Goal: Task Accomplishment & Management: Complete application form

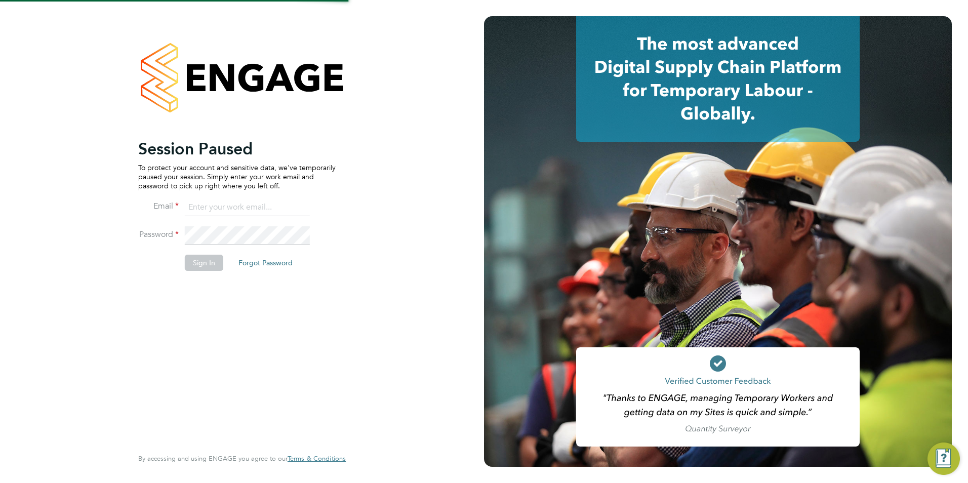
type input "taim@dannysullivan.co.uk"
click at [210, 262] on button "Sign In" at bounding box center [204, 263] width 38 height 16
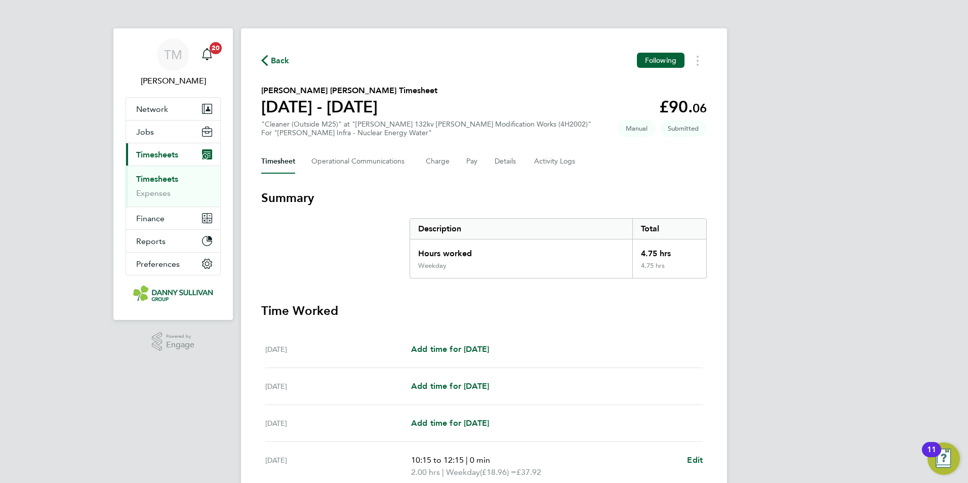
click at [177, 181] on link "Timesheets" at bounding box center [157, 179] width 42 height 10
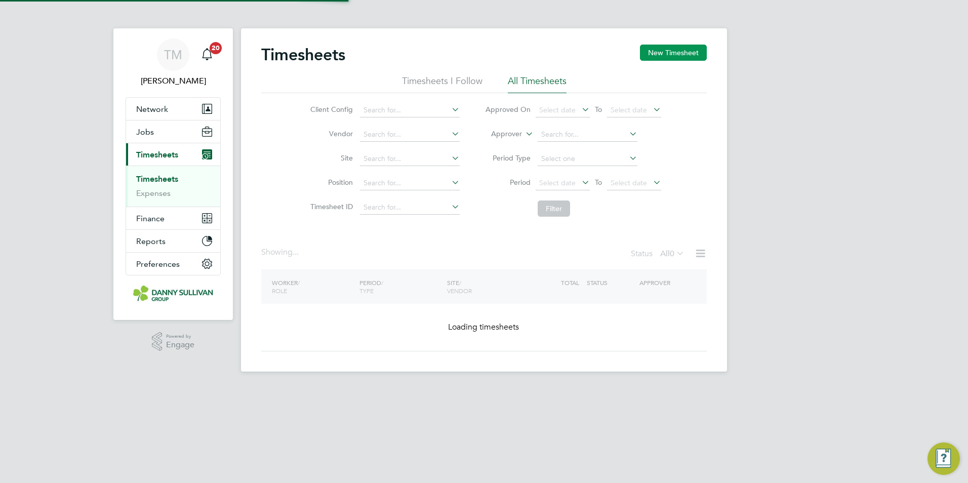
click at [684, 53] on button "New Timesheet" at bounding box center [673, 53] width 67 height 16
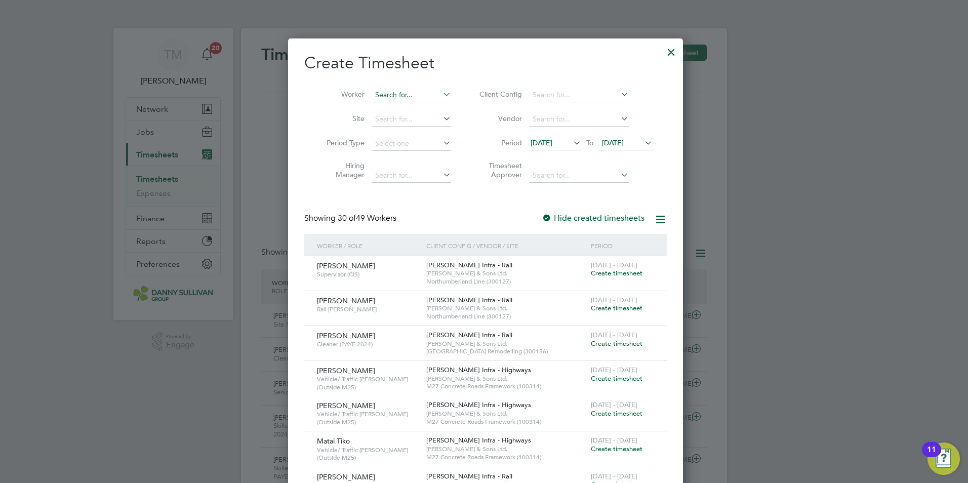
click at [420, 95] on input at bounding box center [412, 95] width 80 height 14
click at [404, 185] on li "[PERSON_NAME] Little" at bounding box center [445, 191] width 153 height 14
type input "[PERSON_NAME]"
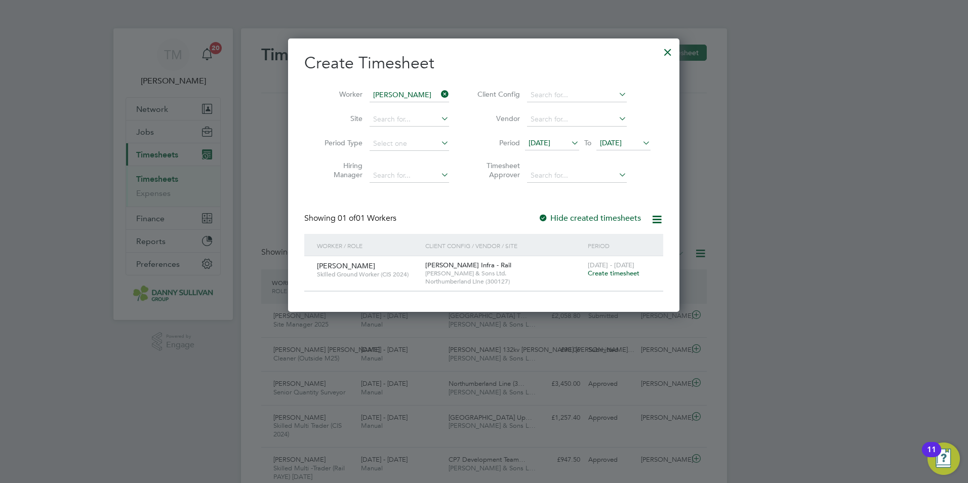
click at [603, 273] on span "Create timesheet" at bounding box center [614, 273] width 52 height 9
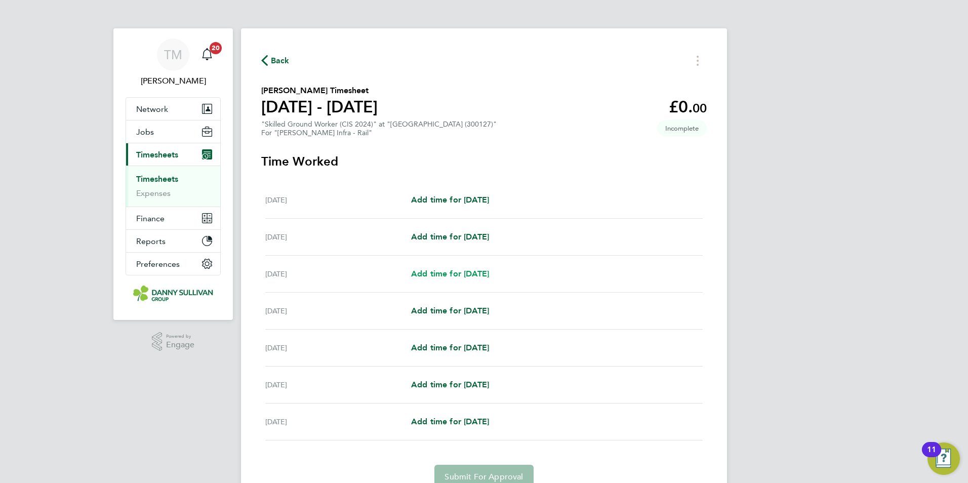
click at [483, 274] on span "Add time for [DATE]" at bounding box center [450, 274] width 78 height 10
select select "30"
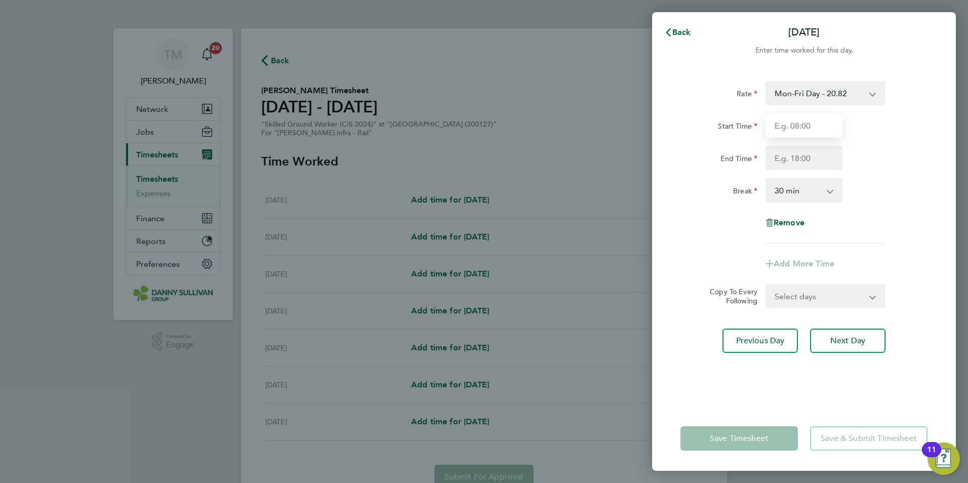
click at [814, 128] on input "Start Time" at bounding box center [804, 125] width 77 height 24
type input "07:00"
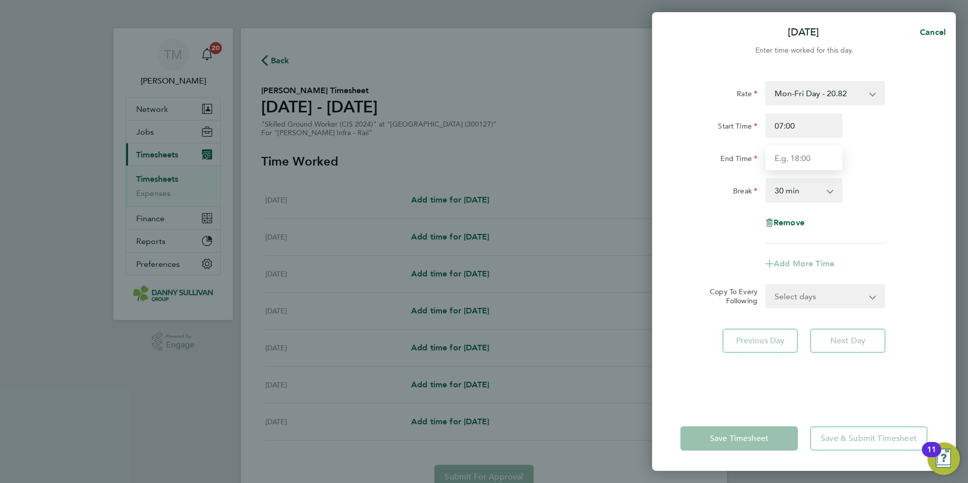
click at [794, 155] on input "End Time" at bounding box center [804, 158] width 77 height 24
click at [796, 188] on select "0 min 15 min 30 min 45 min 60 min 75 min 90 min" at bounding box center [798, 190] width 63 height 22
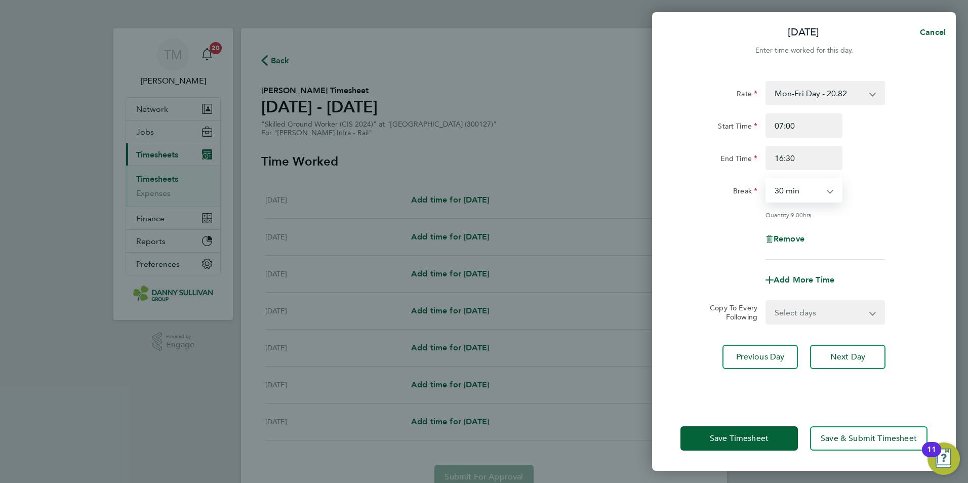
click at [893, 204] on div "Rate Mon-Fri Day - 20.82 Weekend - 27.06 Bank Hol - 31.24 Mon-Thurs Night - 23.…" at bounding box center [804, 170] width 247 height 179
click at [809, 163] on input "16:30" at bounding box center [804, 158] width 77 height 24
type input "1"
type input "17:00"
click at [899, 196] on div "Break 0 min 15 min 30 min 45 min 60 min 75 min 90 min" at bounding box center [804, 190] width 255 height 24
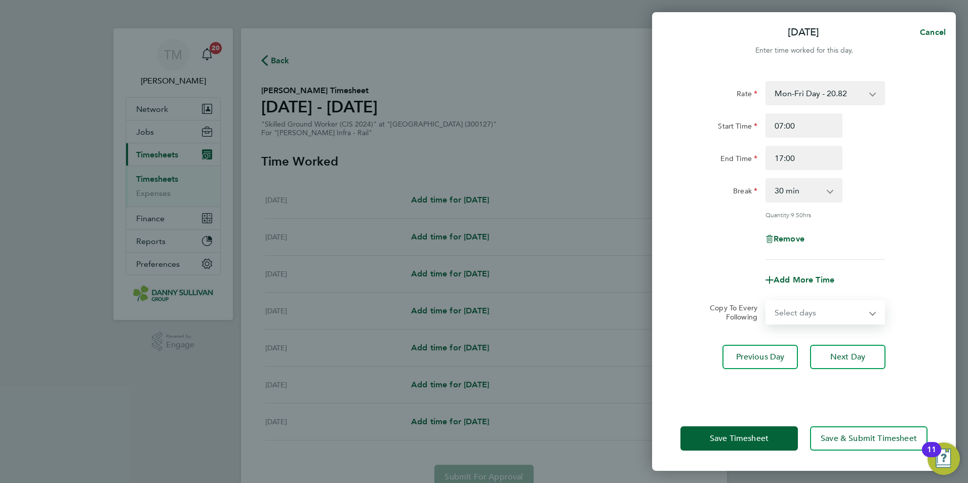
click at [844, 304] on select "Select days Day [DATE] [DATE] [DATE] [DATE]" at bounding box center [820, 312] width 106 height 22
click at [745, 308] on label "Copy To Every Following" at bounding box center [730, 312] width 56 height 18
click at [767, 308] on select "Select days Day [DATE] [DATE] [DATE] [DATE]" at bounding box center [820, 312] width 106 height 22
click at [745, 308] on label "Copy To Every Following" at bounding box center [730, 312] width 56 height 18
click at [767, 308] on select "Select days Day [DATE] [DATE] [DATE] [DATE]" at bounding box center [820, 312] width 106 height 22
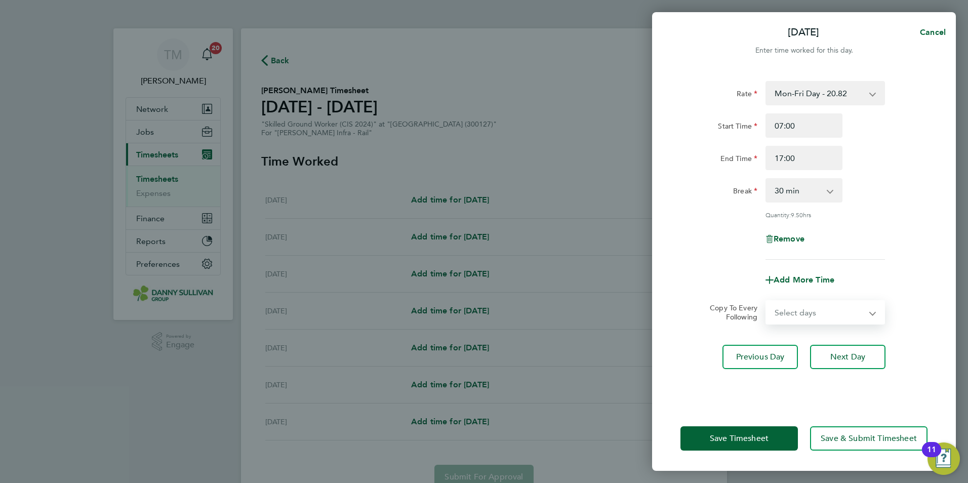
click at [785, 308] on select "Select days Day [DATE] [DATE] [DATE] [DATE]" at bounding box center [820, 312] width 106 height 22
select select "DAY"
click at [767, 301] on select "Select days Day [DATE] [DATE] [DATE] [DATE]" at bounding box center [820, 312] width 106 height 22
select select "[DATE]"
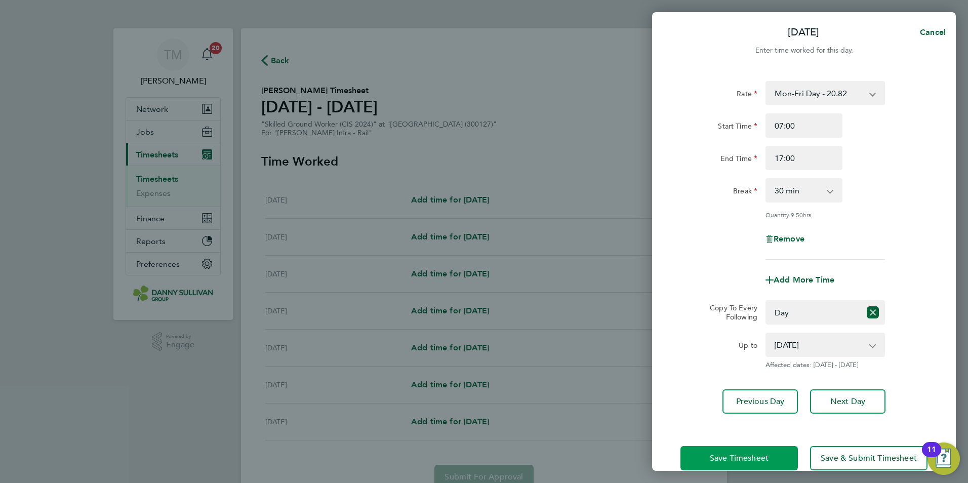
click at [776, 458] on button "Save Timesheet" at bounding box center [739, 458] width 117 height 24
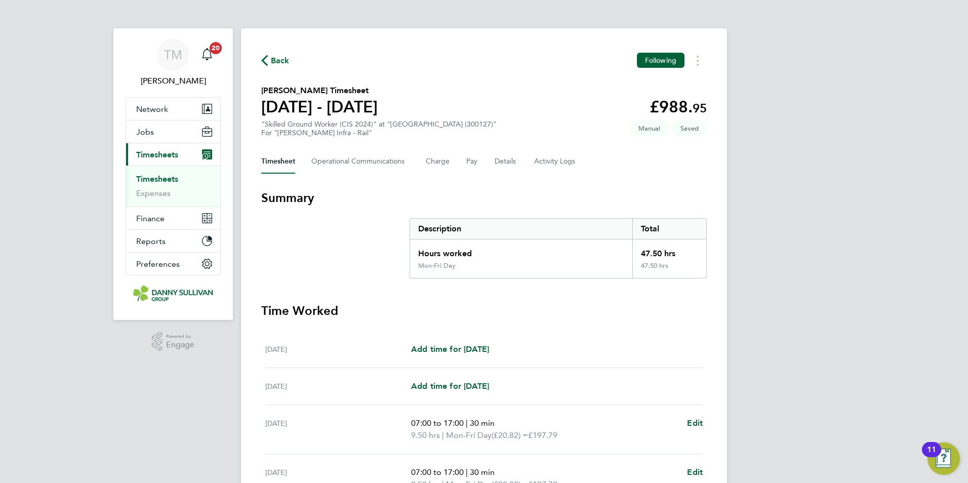
click at [746, 334] on div "[PERSON_NAME] Notifications 20 Applications: Network Team Members Businesses Si…" at bounding box center [484, 370] width 968 height 740
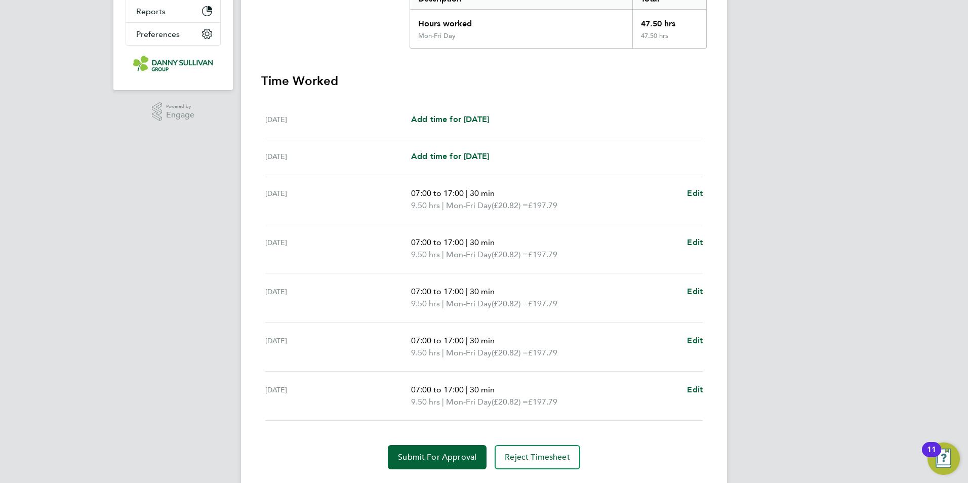
scroll to position [257, 0]
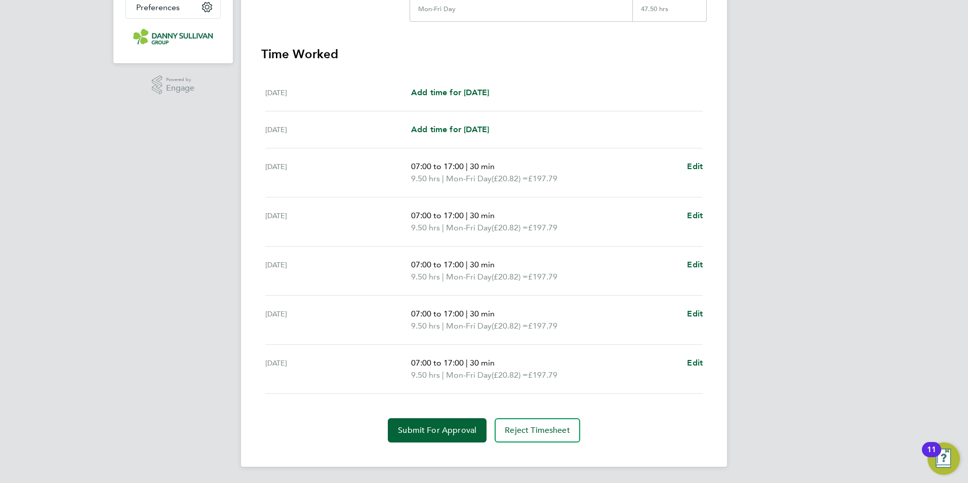
click at [896, 256] on div "[PERSON_NAME] Notifications 20 Applications: Network Team Members Businesses Si…" at bounding box center [484, 113] width 968 height 740
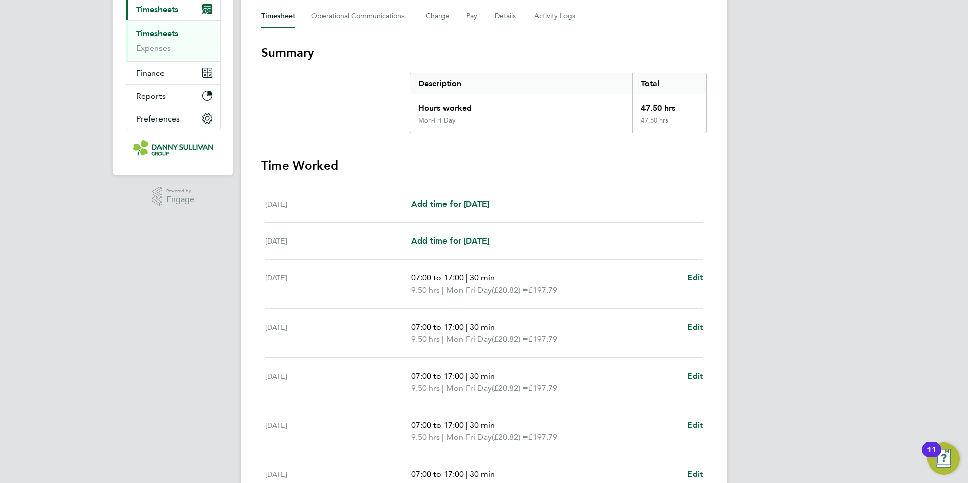
scroll to position [54, 0]
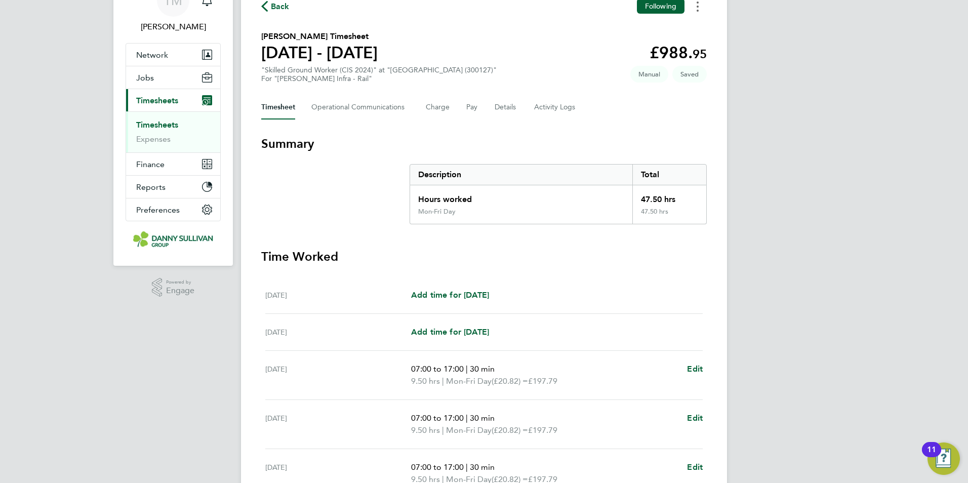
click at [698, 7] on circle "Timesheets Menu" at bounding box center [698, 7] width 2 height 2
click at [748, 121] on div "[PERSON_NAME] Notifications 20 Applications: Network Team Members Businesses Si…" at bounding box center [484, 316] width 968 height 740
click at [851, 137] on div "[PERSON_NAME] Notifications 20 Applications: Network Team Members Businesses Si…" at bounding box center [484, 316] width 968 height 740
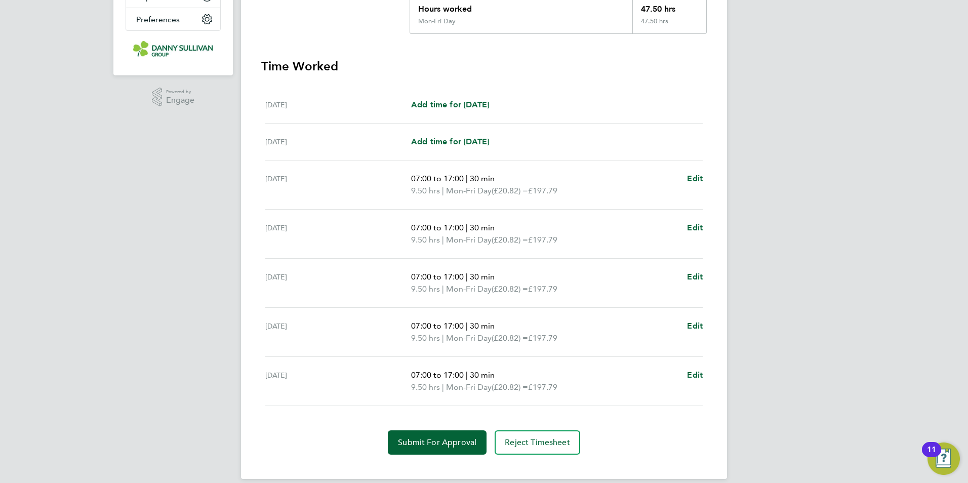
scroll to position [257, 0]
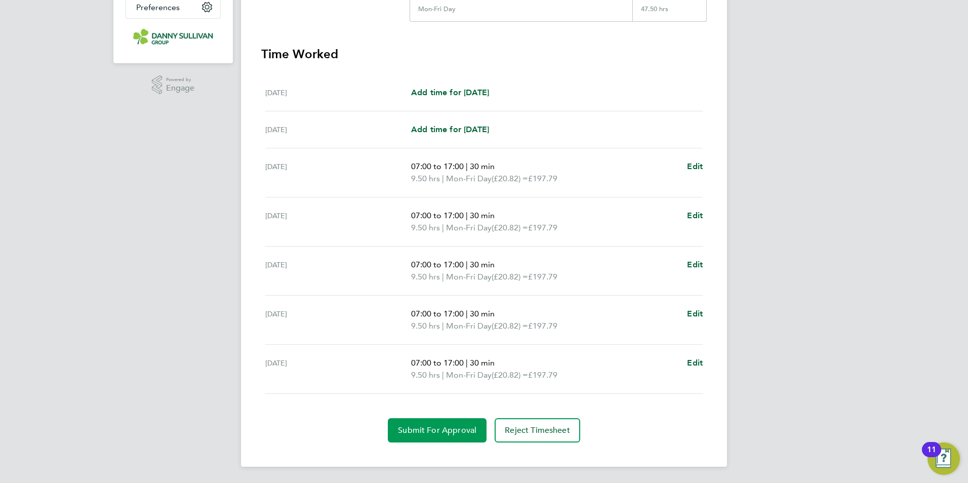
click at [448, 428] on span "Submit For Approval" at bounding box center [437, 430] width 78 height 10
click at [825, 170] on div "[PERSON_NAME] Notifications 20 Applications: Network Team Members Businesses Si…" at bounding box center [484, 113] width 968 height 740
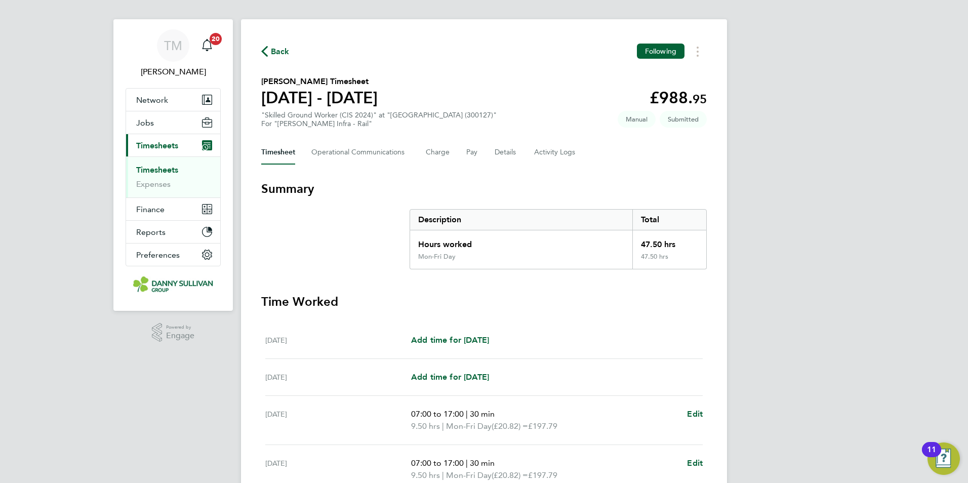
scroll to position [0, 0]
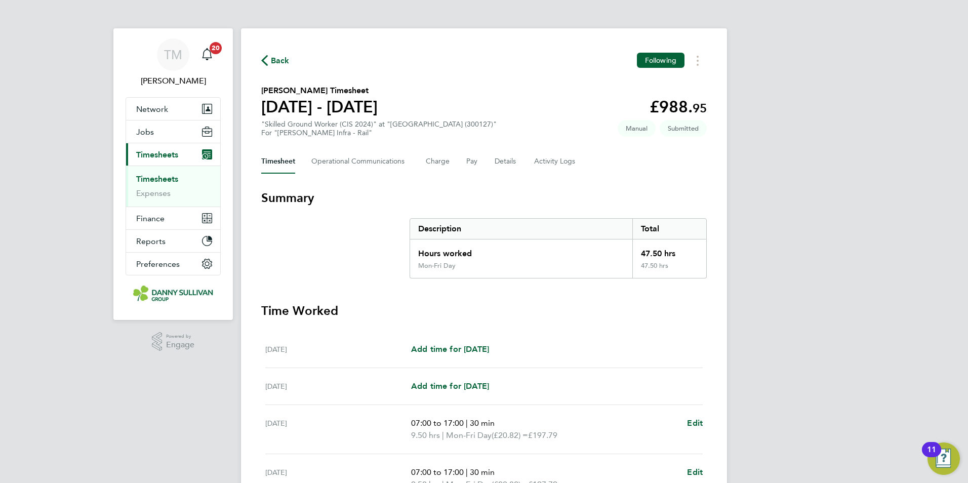
click at [168, 180] on link "Timesheets" at bounding box center [157, 179] width 42 height 10
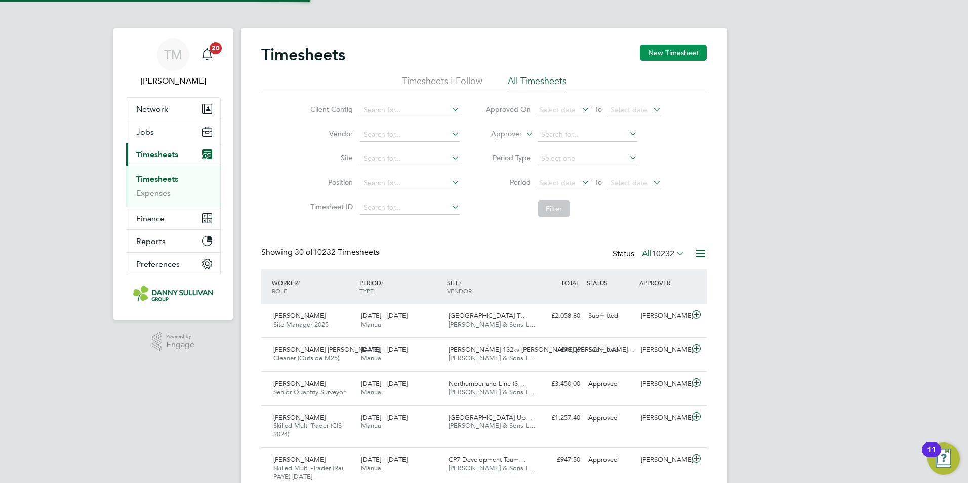
scroll to position [26, 88]
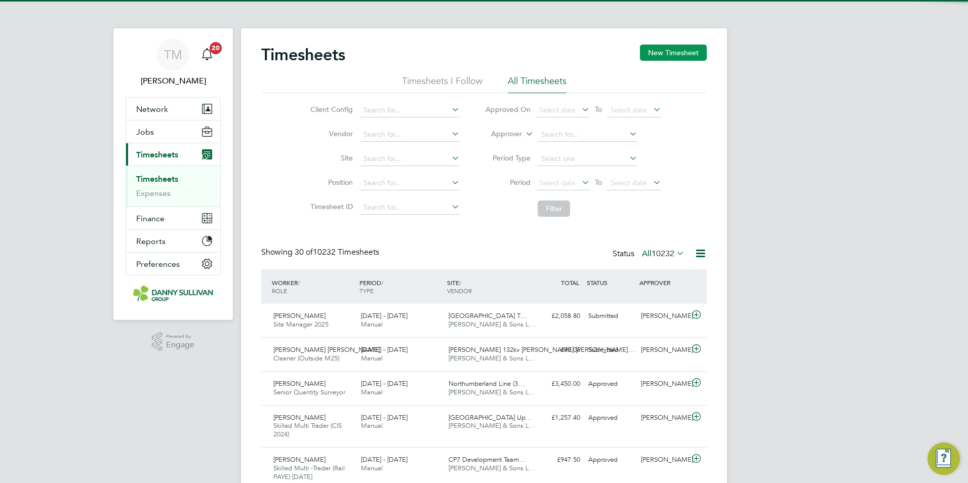
click at [681, 51] on button "New Timesheet" at bounding box center [673, 53] width 67 height 16
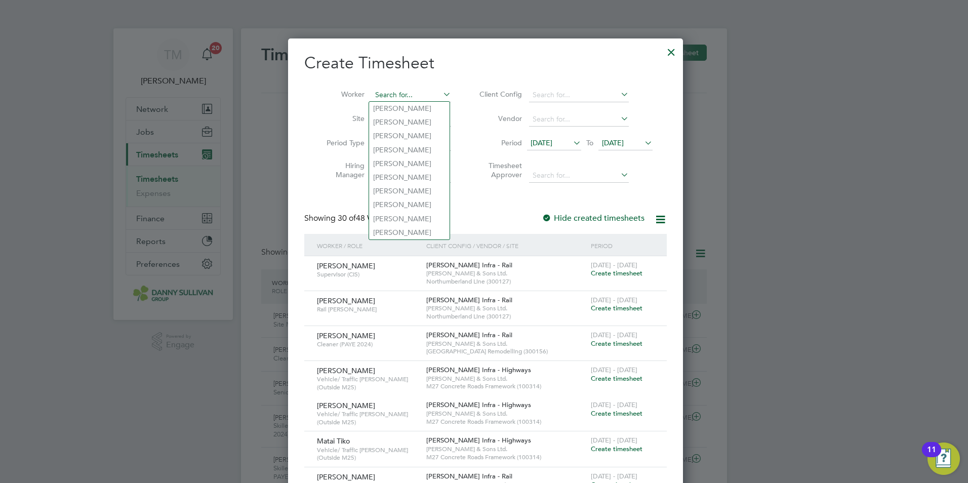
click at [430, 95] on input at bounding box center [412, 95] width 80 height 14
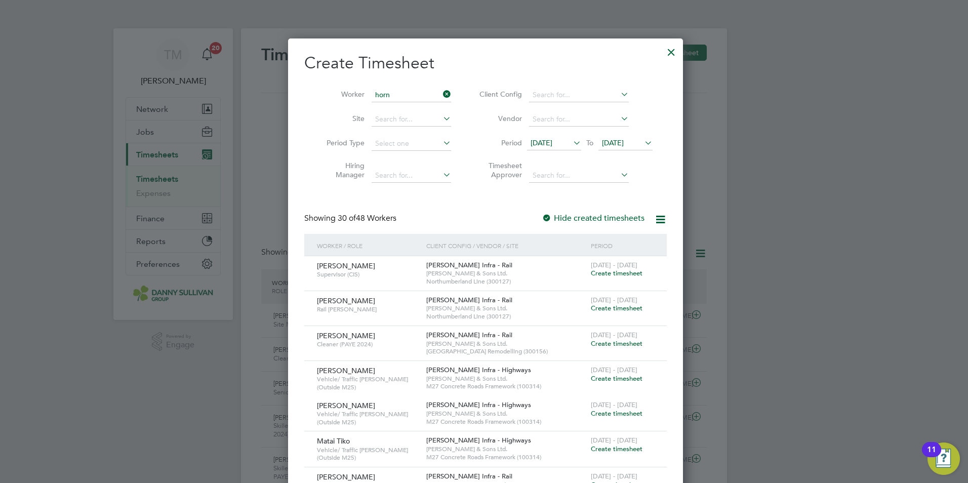
click at [431, 118] on b "Horn" at bounding box center [439, 122] width 16 height 9
type input "[PERSON_NAME]"
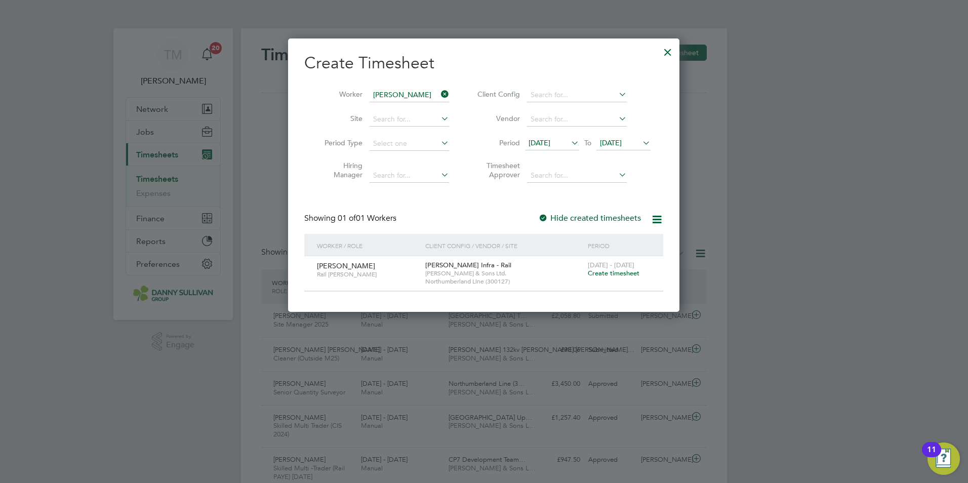
click at [601, 275] on span "Create timesheet" at bounding box center [614, 273] width 52 height 9
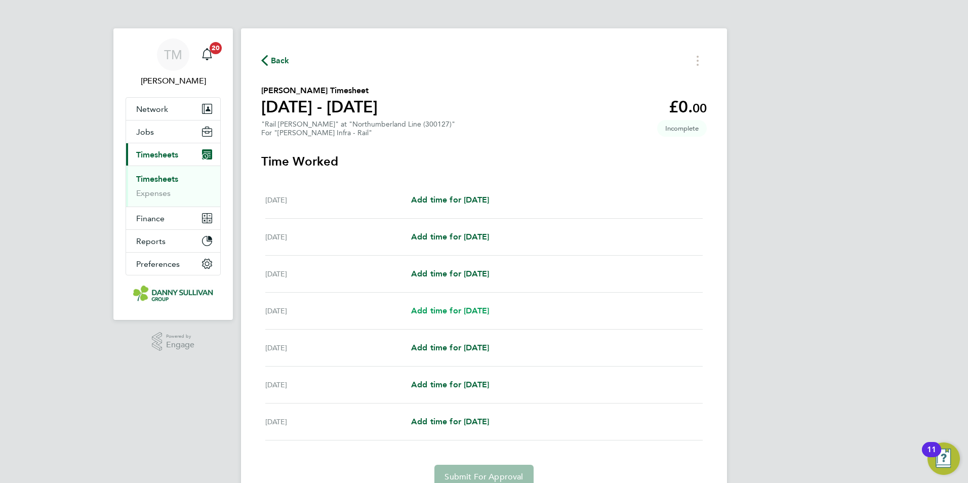
click at [474, 310] on span "Add time for [DATE]" at bounding box center [450, 311] width 78 height 10
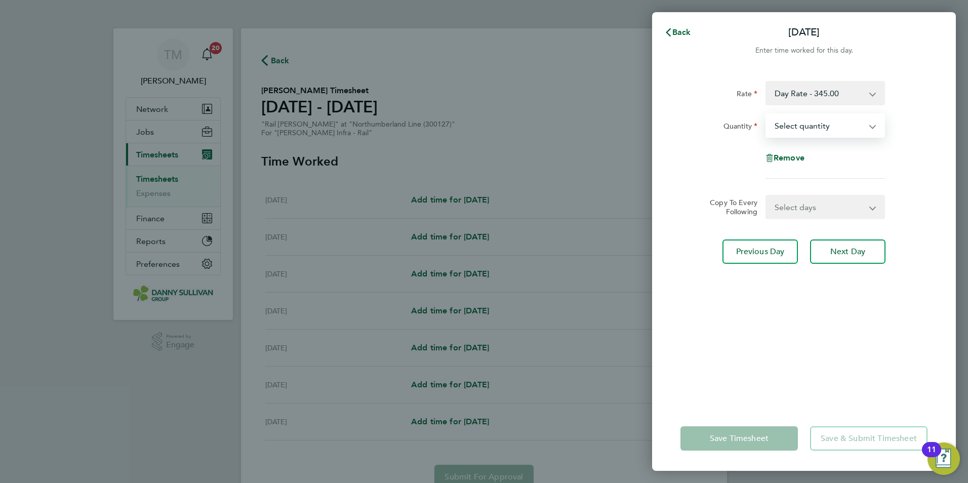
click at [838, 117] on select "Select quantity 0.5 1" at bounding box center [819, 125] width 105 height 22
select select "1"
click at [767, 114] on select "Select quantity 0.5 1" at bounding box center [819, 125] width 105 height 22
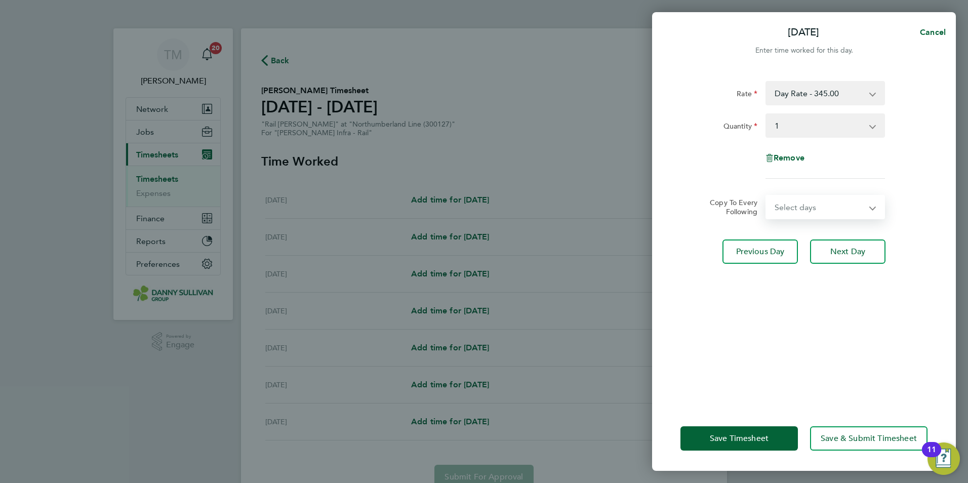
click at [805, 208] on select "Select days Day [DATE] [DATE] [DATE]" at bounding box center [820, 207] width 106 height 22
select select "DAY"
click at [767, 196] on select "Select days Day [DATE] [DATE] [DATE]" at bounding box center [820, 207] width 106 height 22
select select "[DATE]"
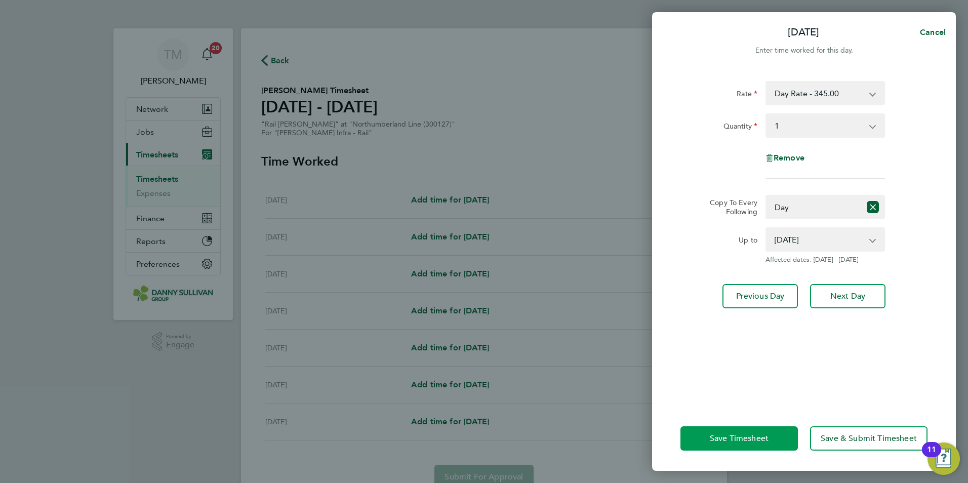
click at [728, 443] on span "Save Timesheet" at bounding box center [739, 438] width 59 height 10
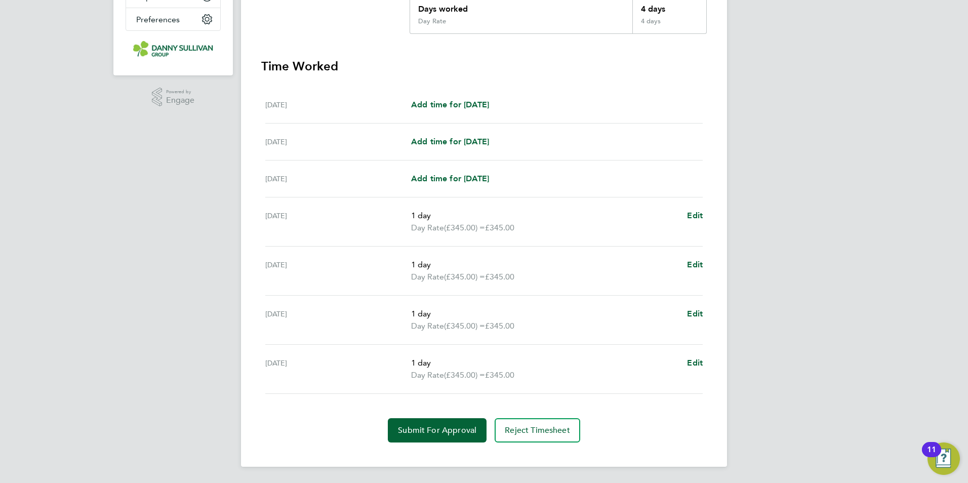
click at [788, 114] on div "[PERSON_NAME] Notifications 20 Applications: Network Team Members Businesses Si…" at bounding box center [484, 119] width 968 height 728
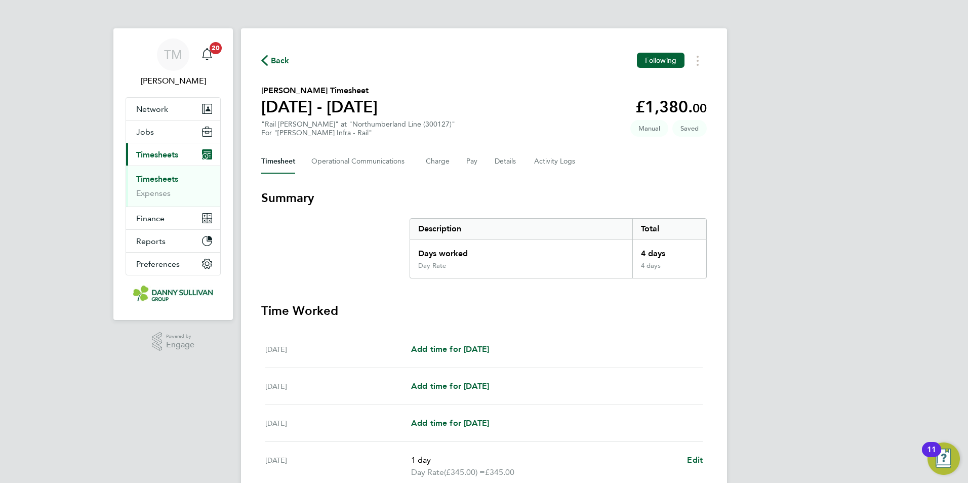
click at [162, 181] on link "Timesheets" at bounding box center [157, 179] width 42 height 10
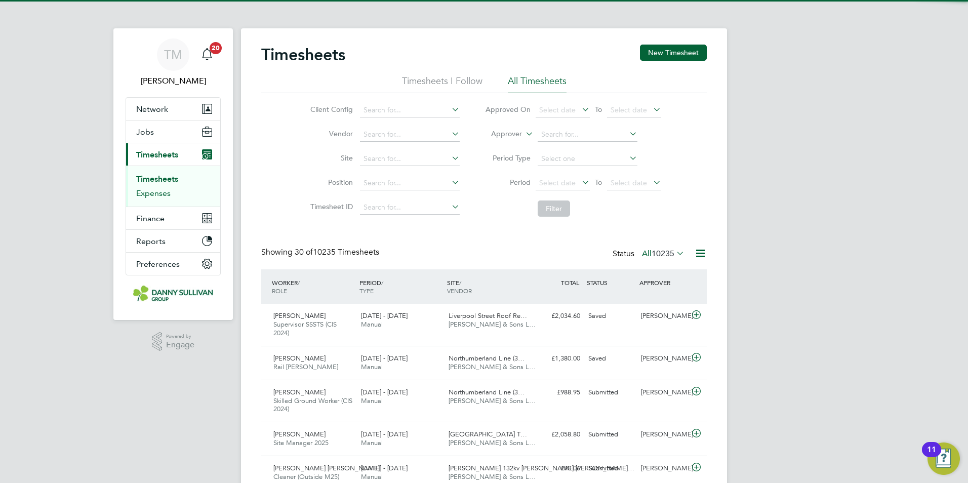
scroll to position [34, 88]
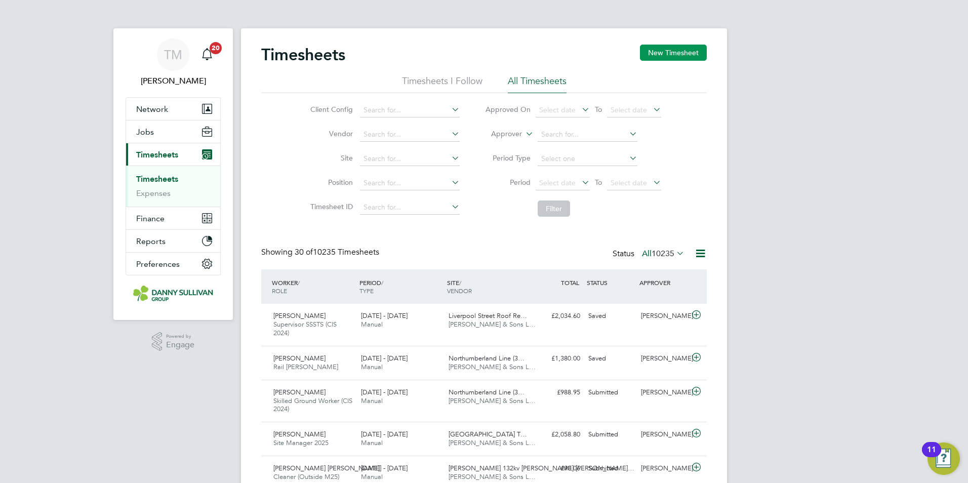
click at [672, 53] on button "New Timesheet" at bounding box center [673, 53] width 67 height 16
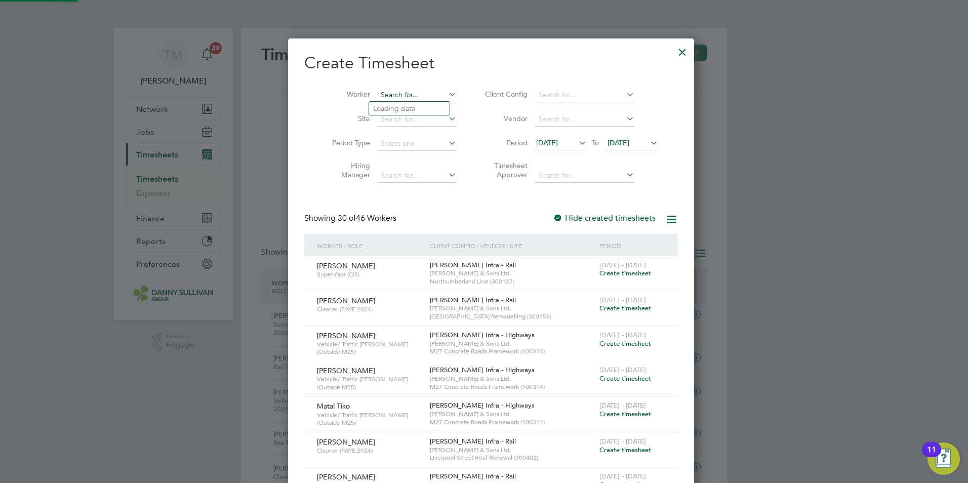
click at [394, 95] on input at bounding box center [417, 95] width 80 height 14
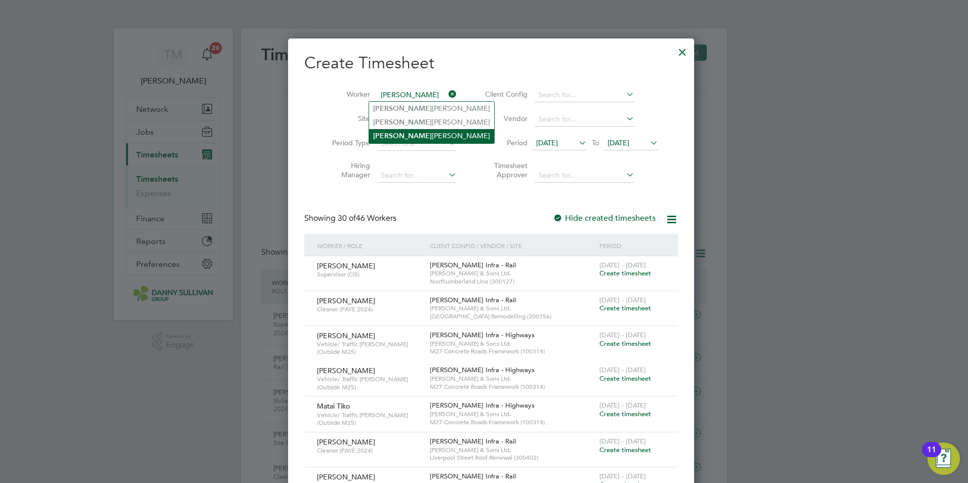
click at [409, 135] on li "[PERSON_NAME]" at bounding box center [431, 136] width 125 height 14
type input "[PERSON_NAME]"
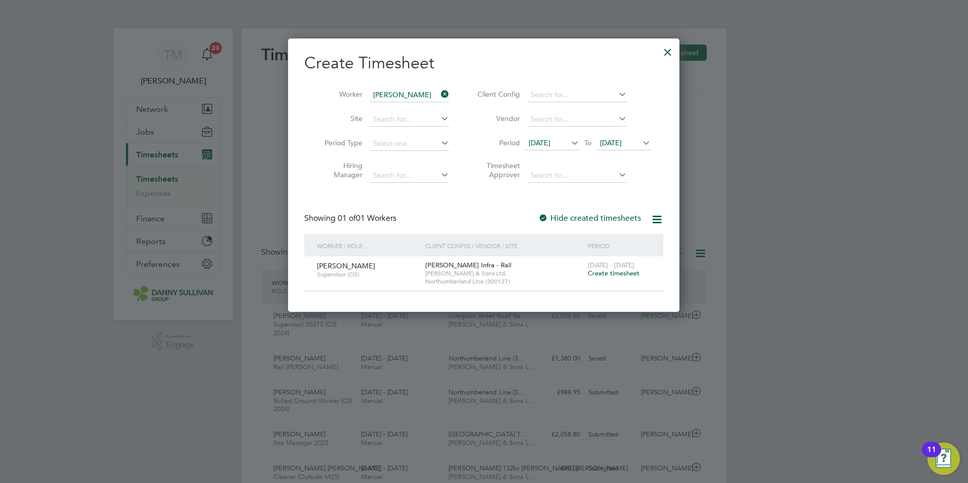
click at [610, 272] on span "Create timesheet" at bounding box center [614, 273] width 52 height 9
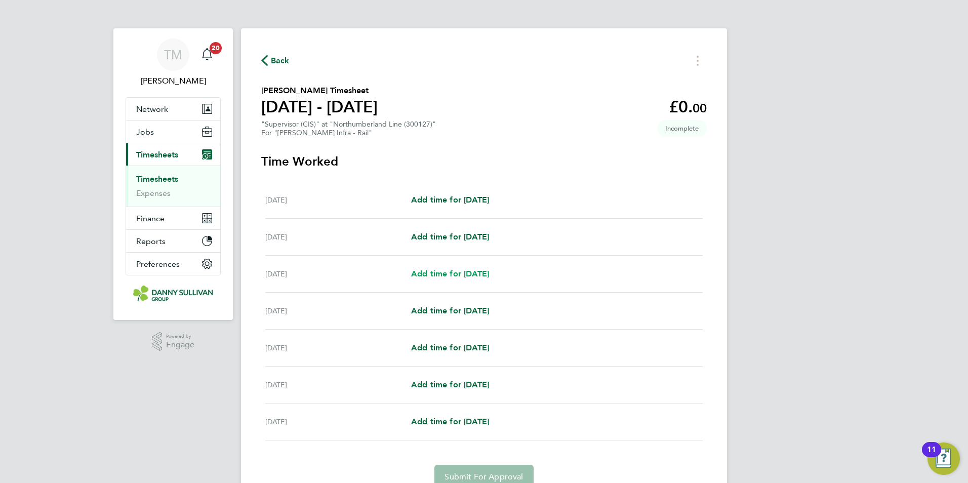
click at [457, 271] on span "Add time for [DATE]" at bounding box center [450, 274] width 78 height 10
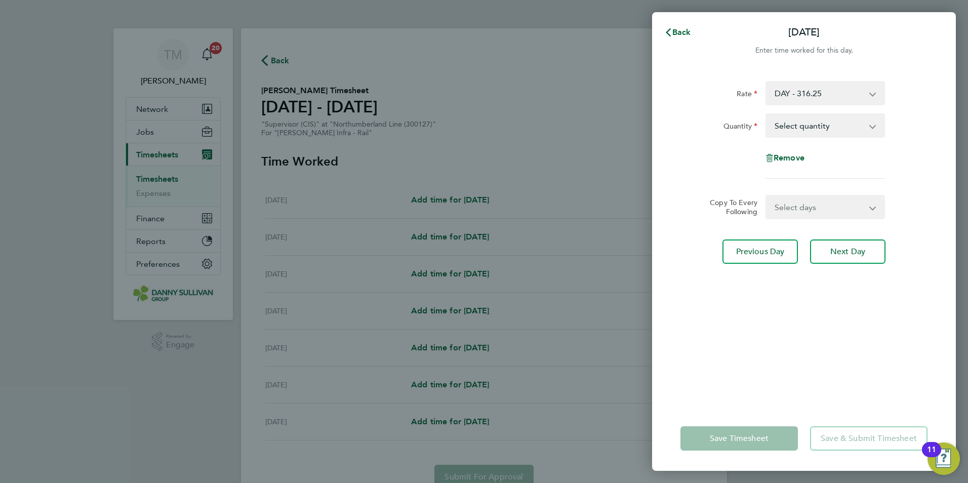
click at [824, 126] on select "Select quantity 0.5 1" at bounding box center [819, 125] width 105 height 22
select select "1"
click at [767, 114] on select "Select quantity 0.5 1" at bounding box center [819, 125] width 105 height 22
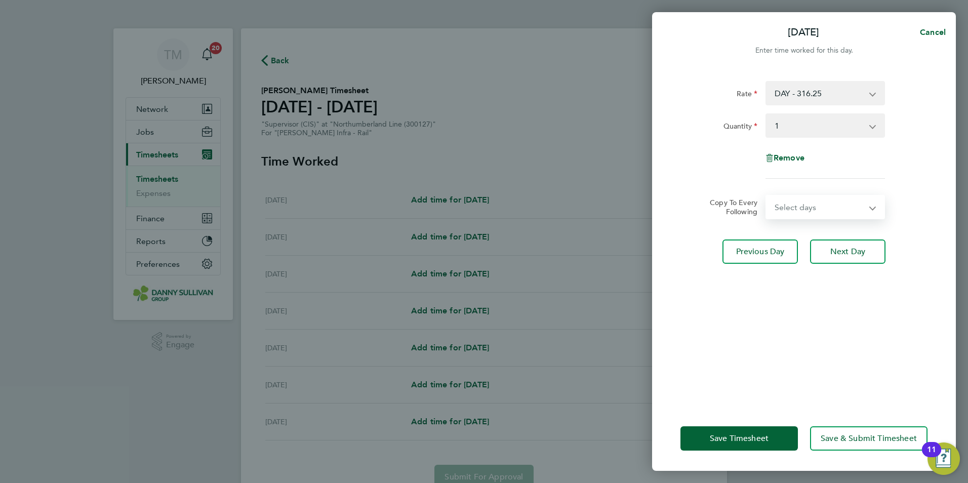
click at [798, 211] on select "Select days Day [DATE] [DATE] [DATE] [DATE]" at bounding box center [820, 207] width 106 height 22
select select "DAY"
click at [767, 196] on select "Select days Day [DATE] [DATE] [DATE] [DATE]" at bounding box center [820, 207] width 106 height 22
select select "[DATE]"
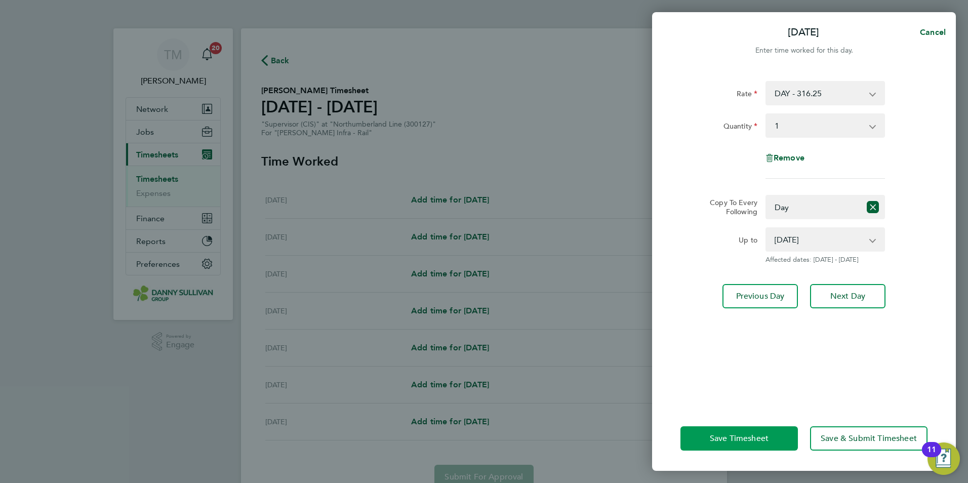
click at [747, 439] on span "Save Timesheet" at bounding box center [739, 438] width 59 height 10
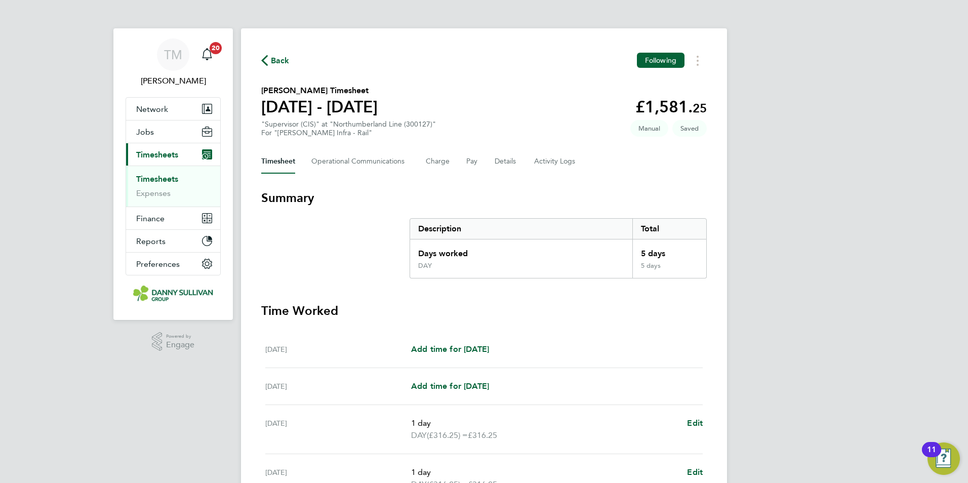
click at [686, 335] on div "[DATE] Add time for [DATE] Add time for [DATE]" at bounding box center [484, 349] width 438 height 37
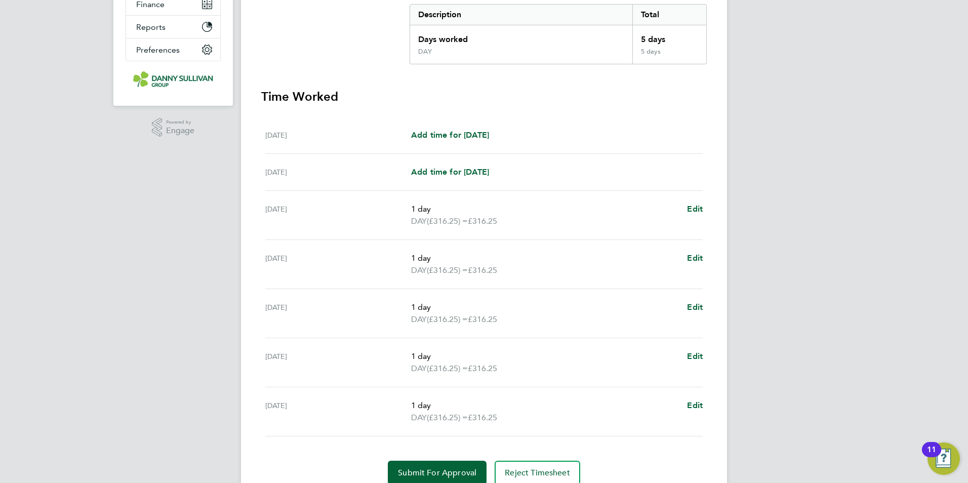
scroll to position [223, 0]
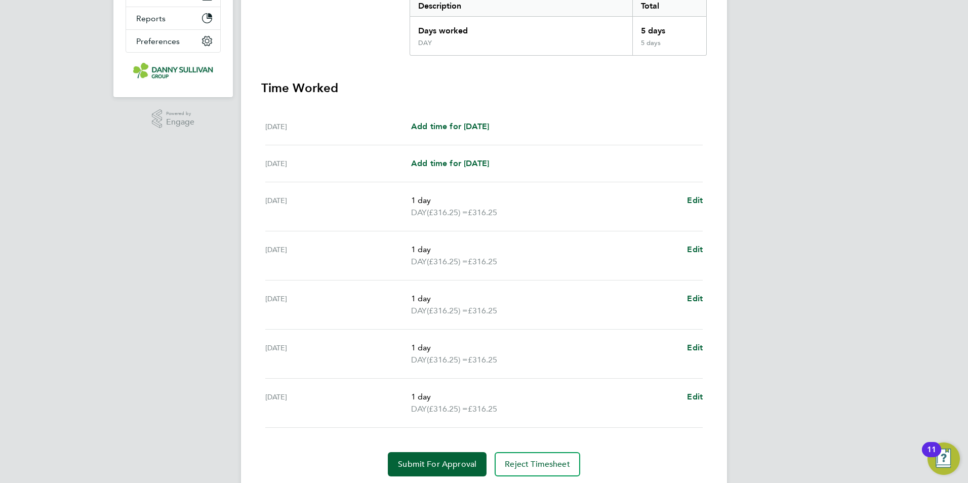
click at [614, 85] on h3 "Time Worked" at bounding box center [484, 88] width 446 height 16
click at [599, 67] on section "Summary Description Total Days worked 5 days DAY 5 days Time Worked [DATE] Add …" at bounding box center [484, 221] width 446 height 509
click at [708, 119] on div "Back Following [PERSON_NAME] Timesheet [DATE] - [DATE] £1,581. 25 "Supervisor (…" at bounding box center [484, 153] width 486 height 695
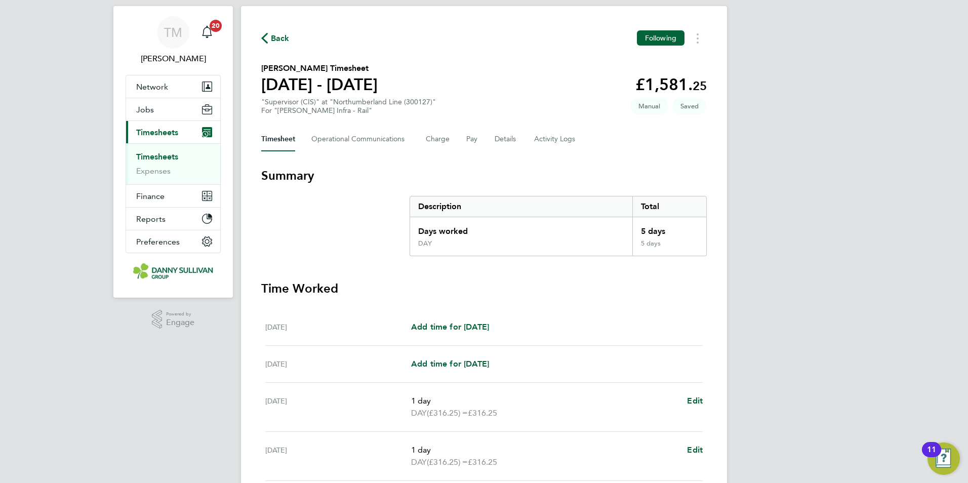
scroll to position [0, 0]
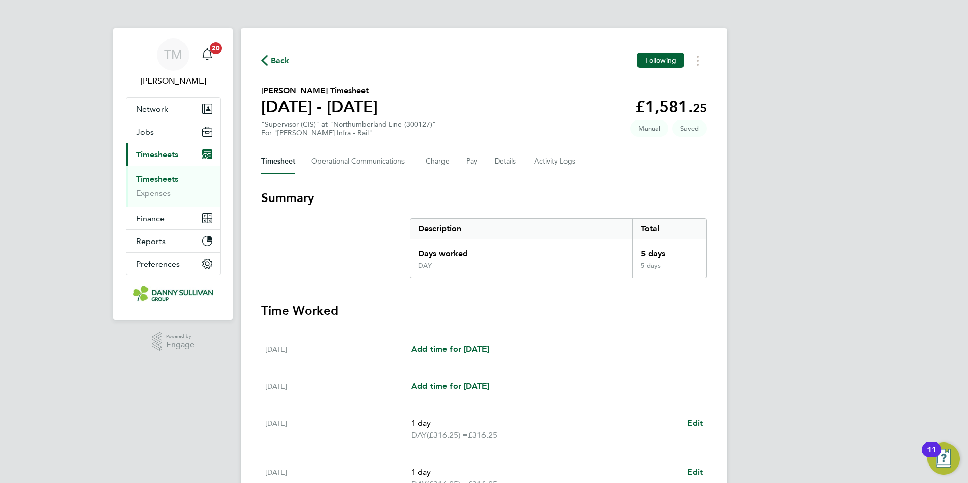
click at [913, 208] on div "[PERSON_NAME] Notifications 20 Applications: Network Team Members Businesses Si…" at bounding box center [484, 370] width 968 height 740
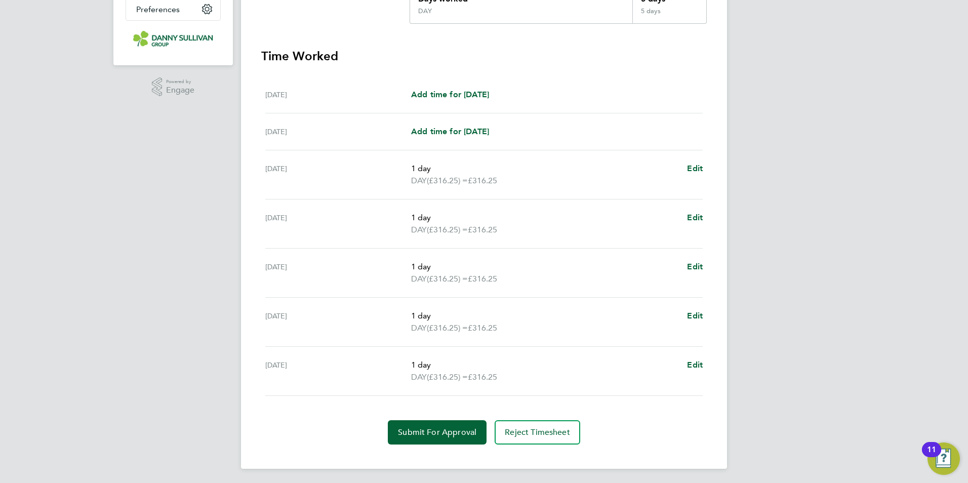
scroll to position [257, 0]
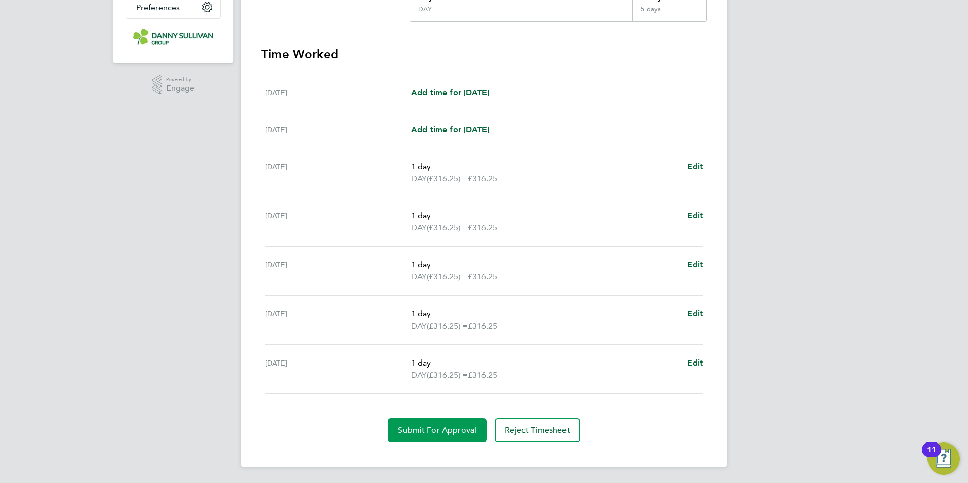
click at [460, 425] on span "Submit For Approval" at bounding box center [437, 430] width 78 height 10
click at [797, 280] on div "[PERSON_NAME] Notifications 20 Applications: Network Team Members Businesses Si…" at bounding box center [484, 113] width 968 height 740
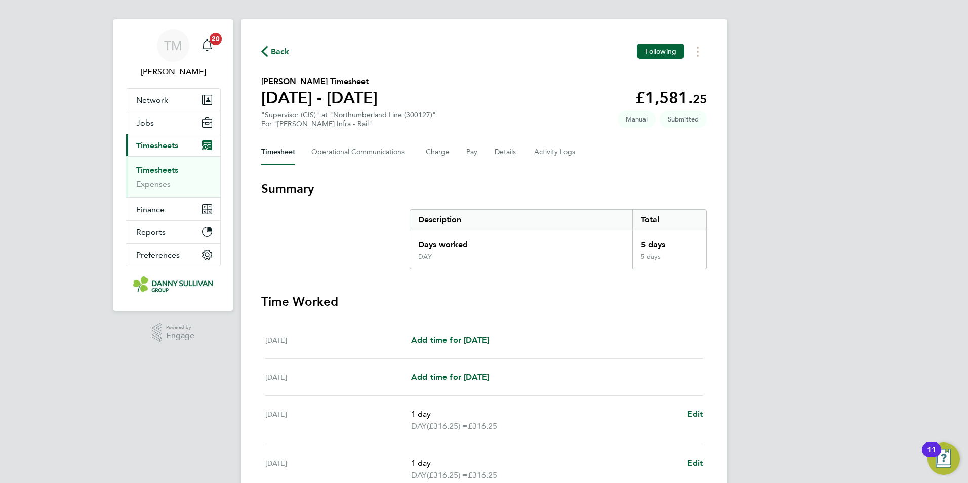
scroll to position [0, 0]
